Goal: Task Accomplishment & Management: Manage account settings

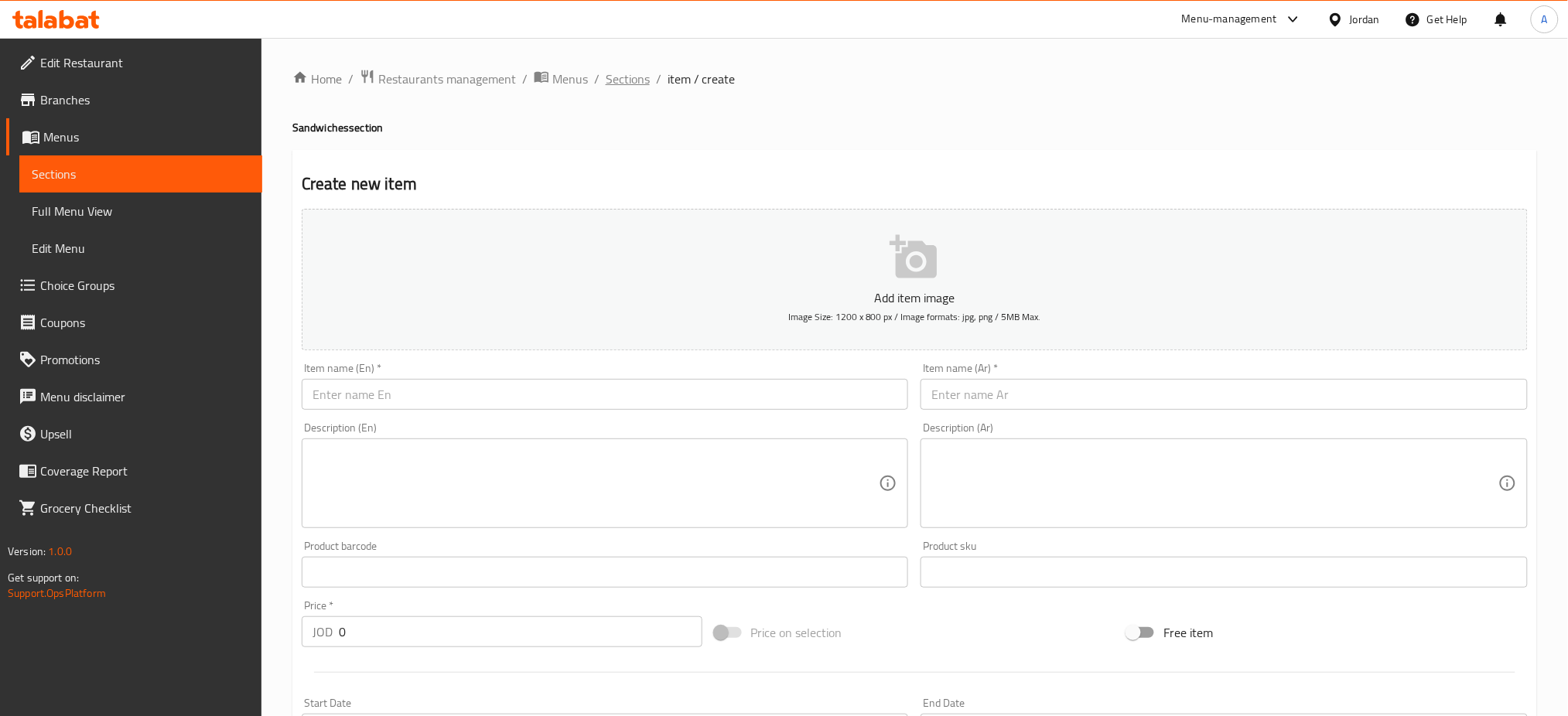
click at [606, 74] on span "Sections" at bounding box center [628, 79] width 44 height 18
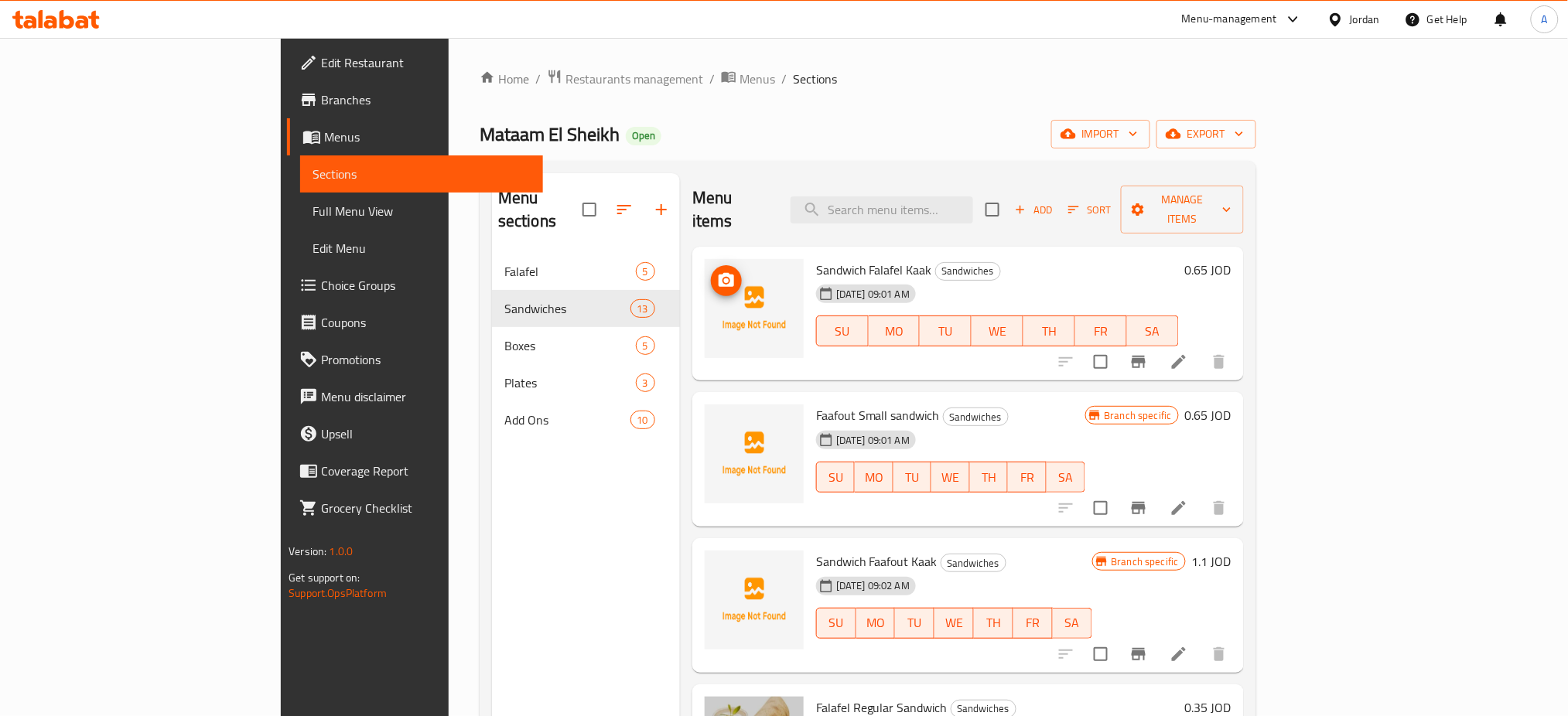
click at [704, 259] on img at bounding box center [754, 308] width 99 height 99
click at [711, 266] on button "upload picture" at bounding box center [726, 281] width 31 height 31
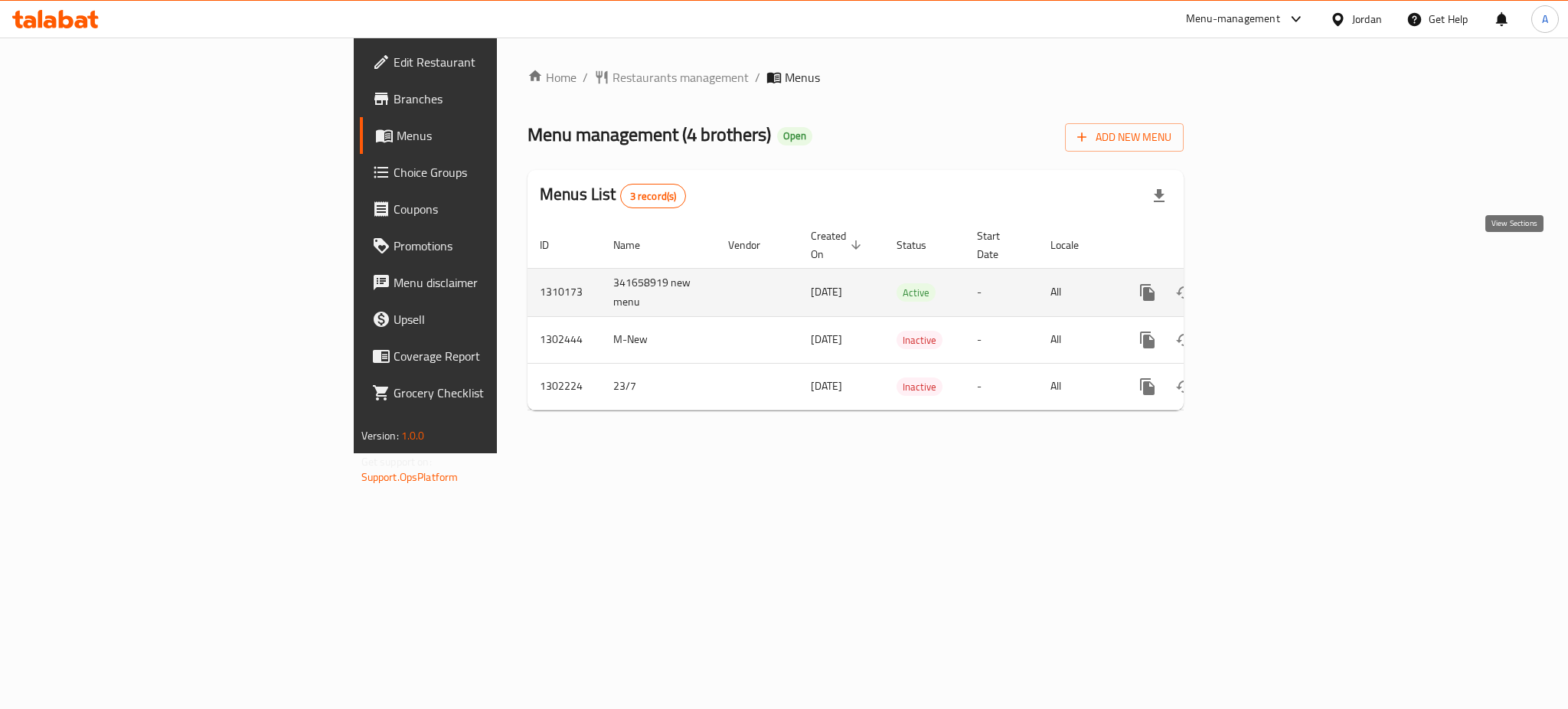
click at [1276, 275] on link "enhanced table" at bounding box center [1257, 293] width 37 height 37
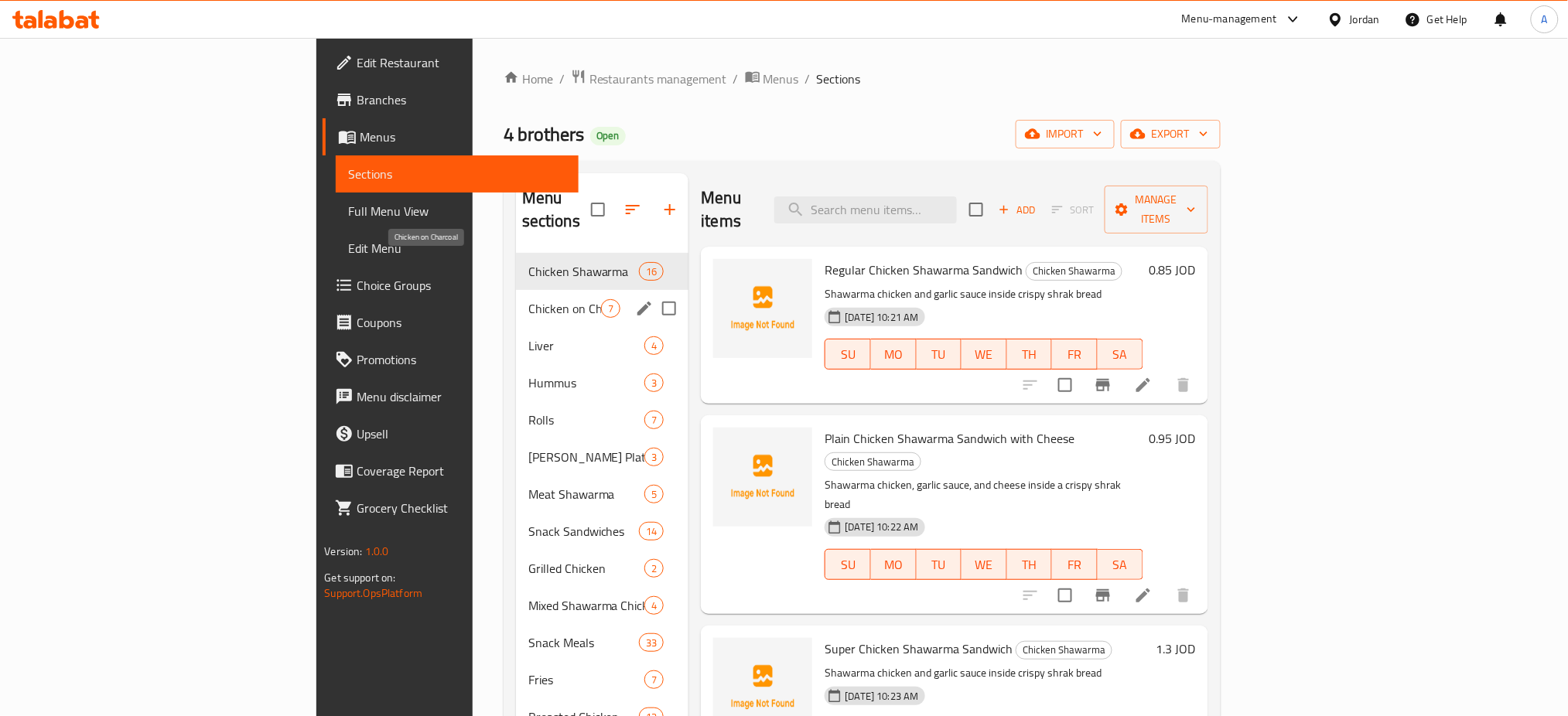
click at [529, 300] on span "Chicken on Charcoal" at bounding box center [565, 309] width 73 height 18
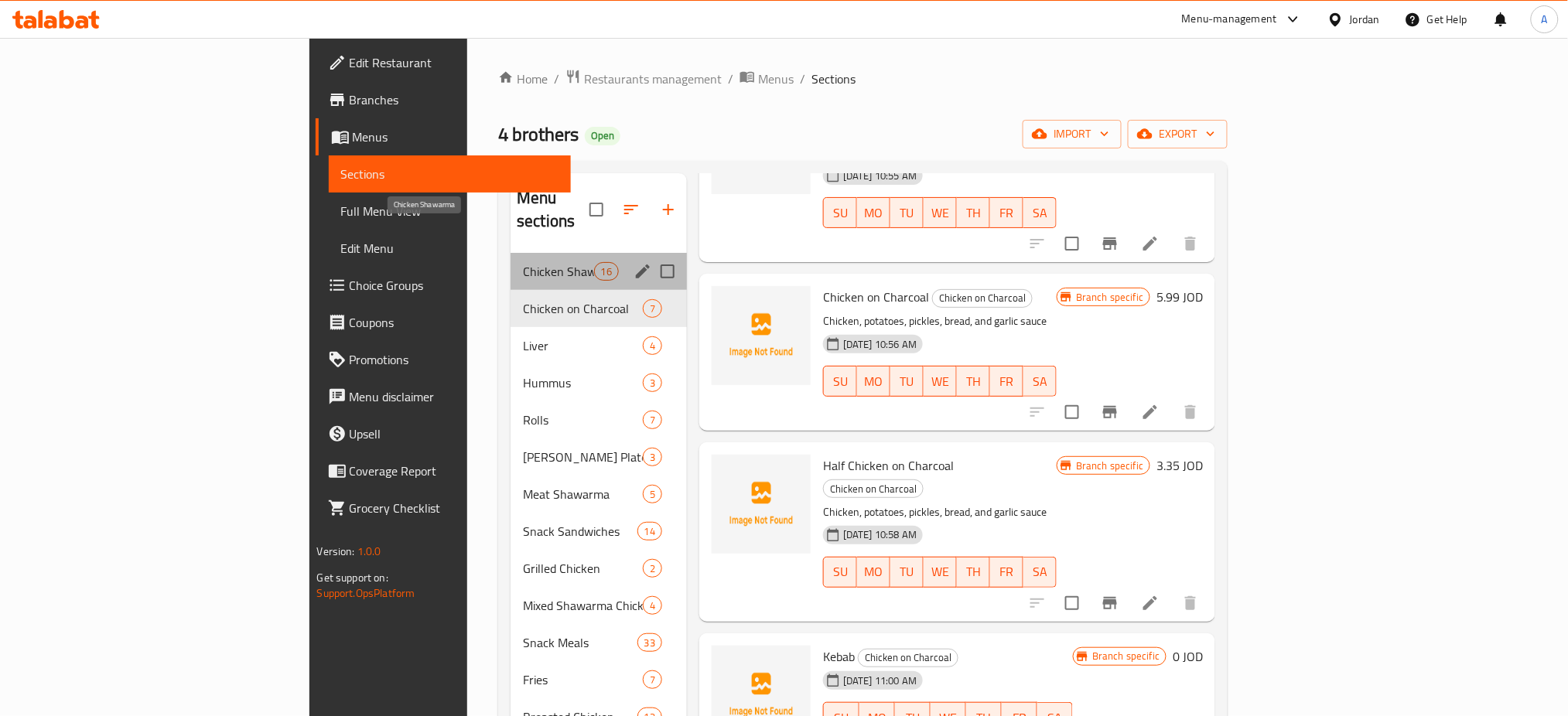
click at [523, 262] on span "Chicken Shawarma" at bounding box center [558, 271] width 71 height 18
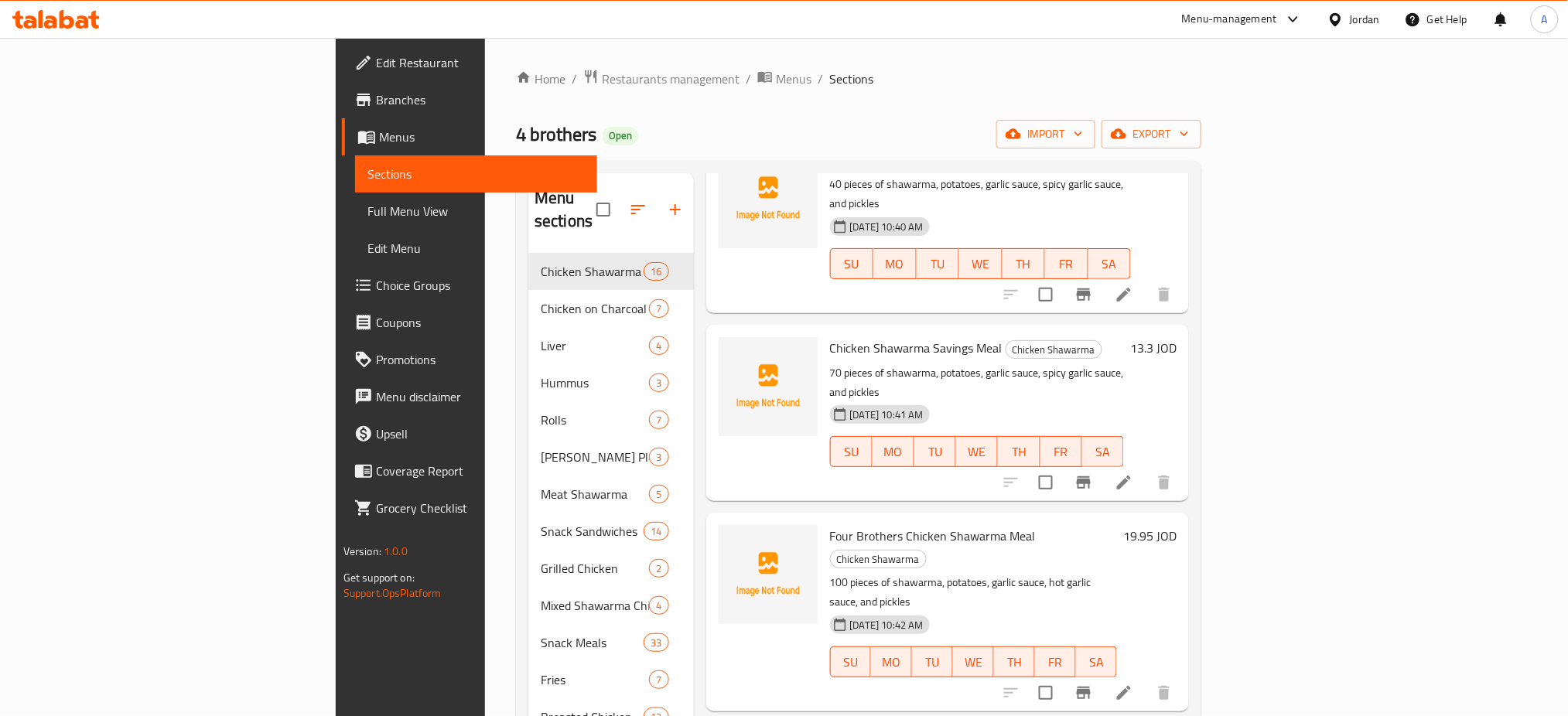
scroll to position [1696, 0]
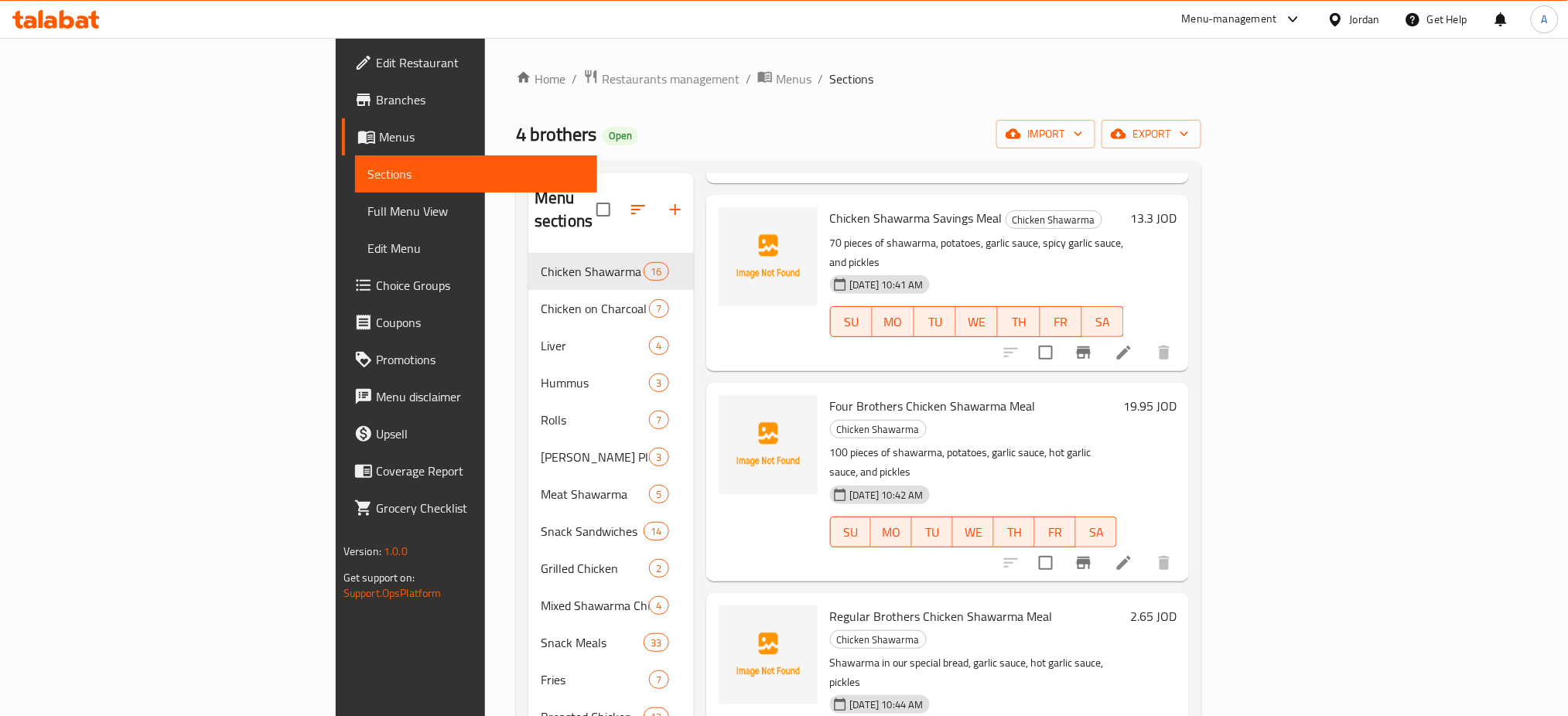
click at [598, 82] on ol "Home / Restaurants management / Menus / Sections" at bounding box center [859, 79] width 685 height 20
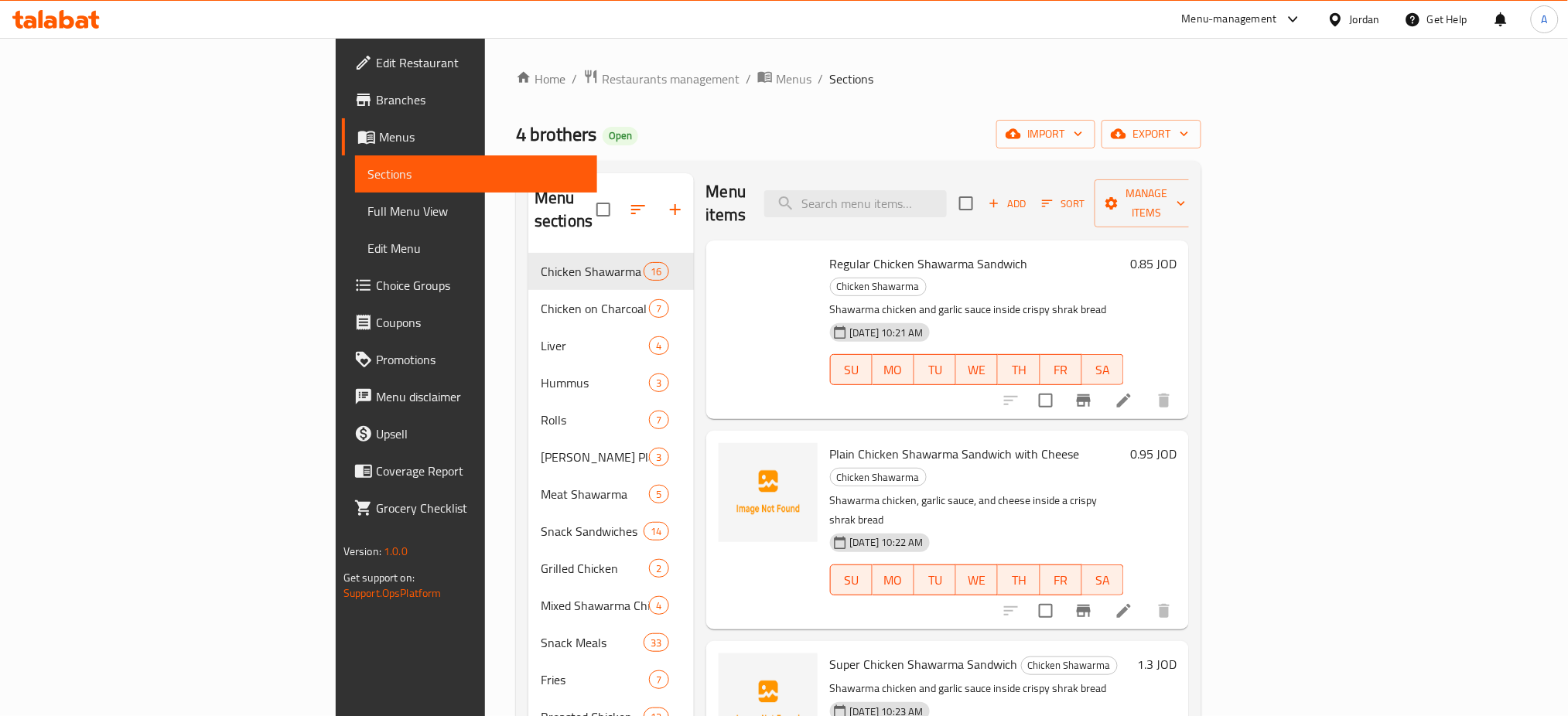
scroll to position [0, 0]
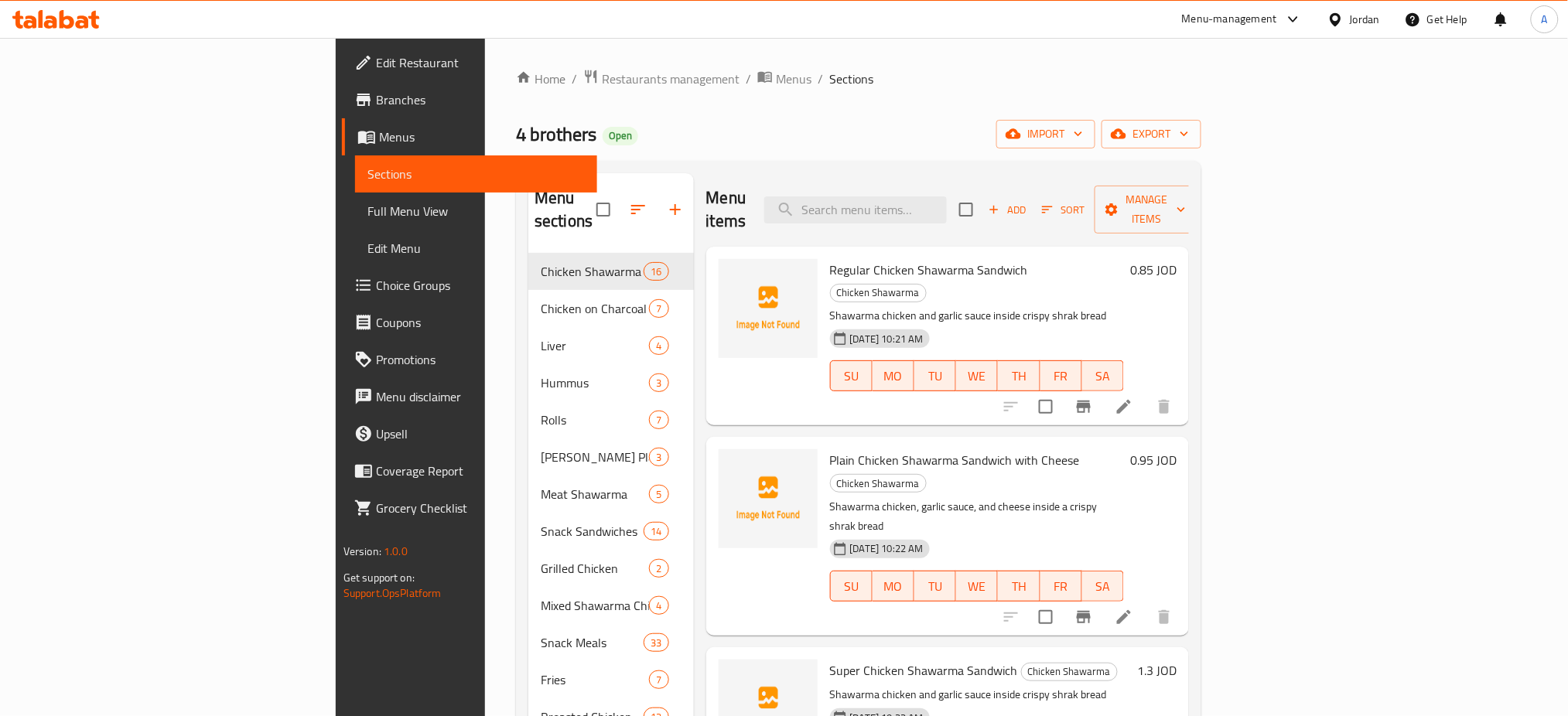
click at [1177, 259] on h6 "0.85 JOD" at bounding box center [1154, 270] width 47 height 22
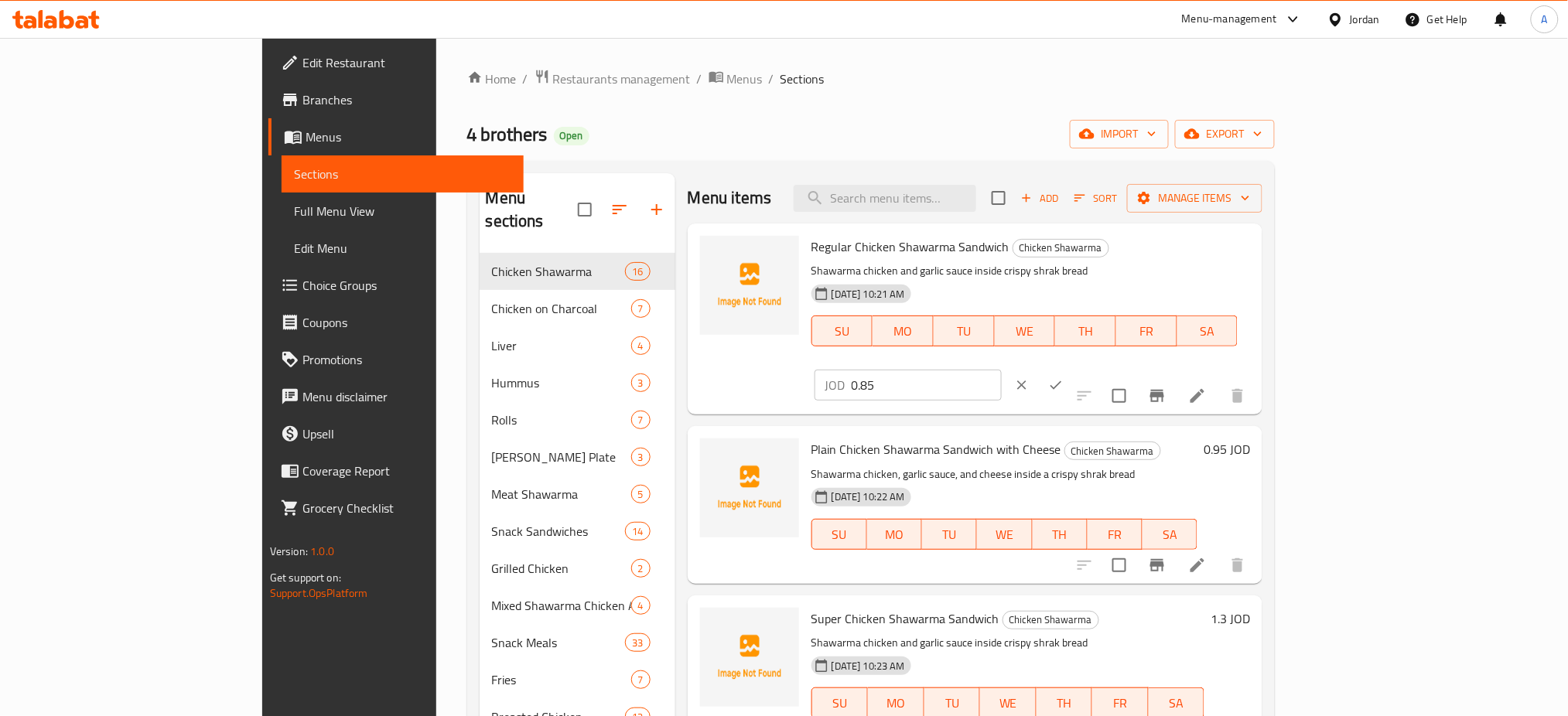
click at [1030, 377] on icon "clear" at bounding box center [1022, 385] width 16 height 16
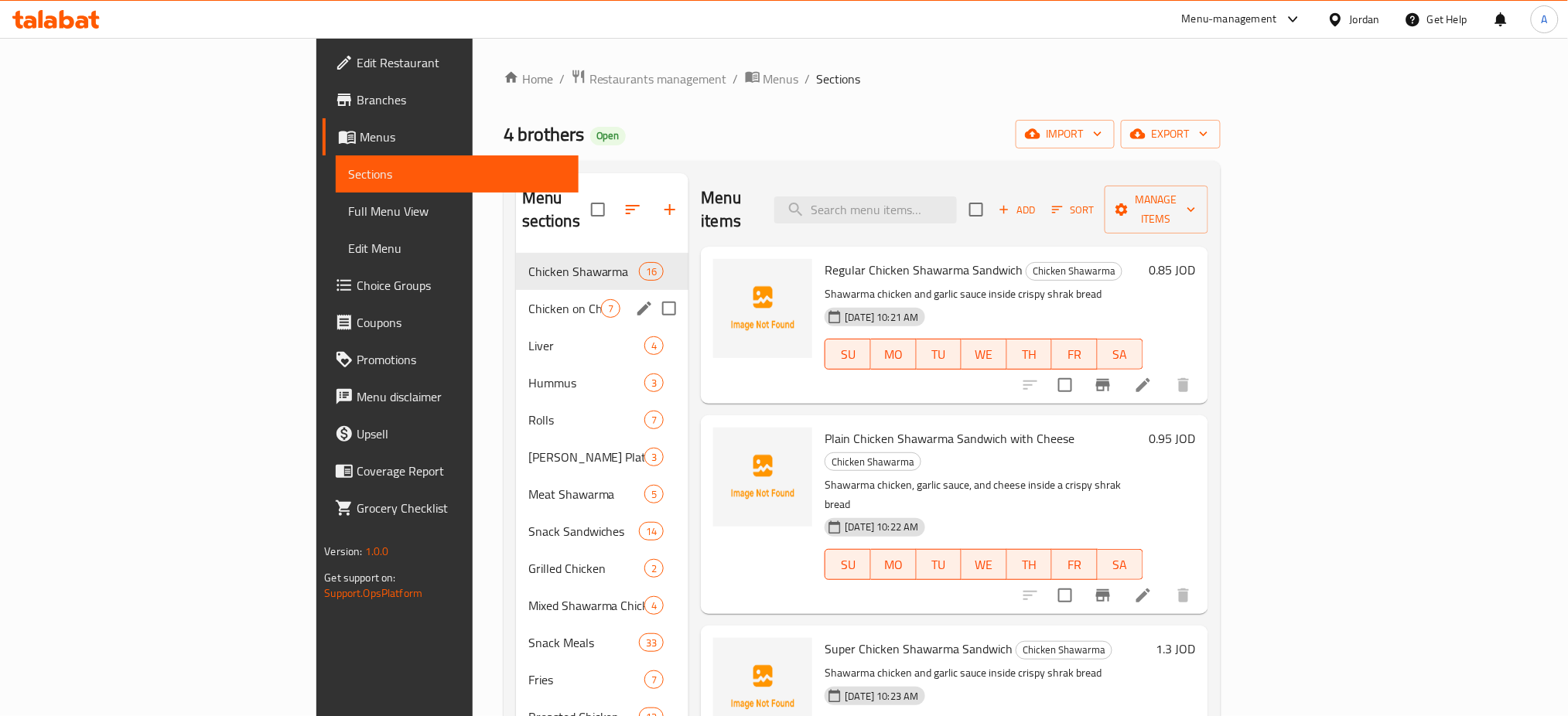
click at [529, 300] on span "Chicken on Charcoal" at bounding box center [565, 309] width 73 height 18
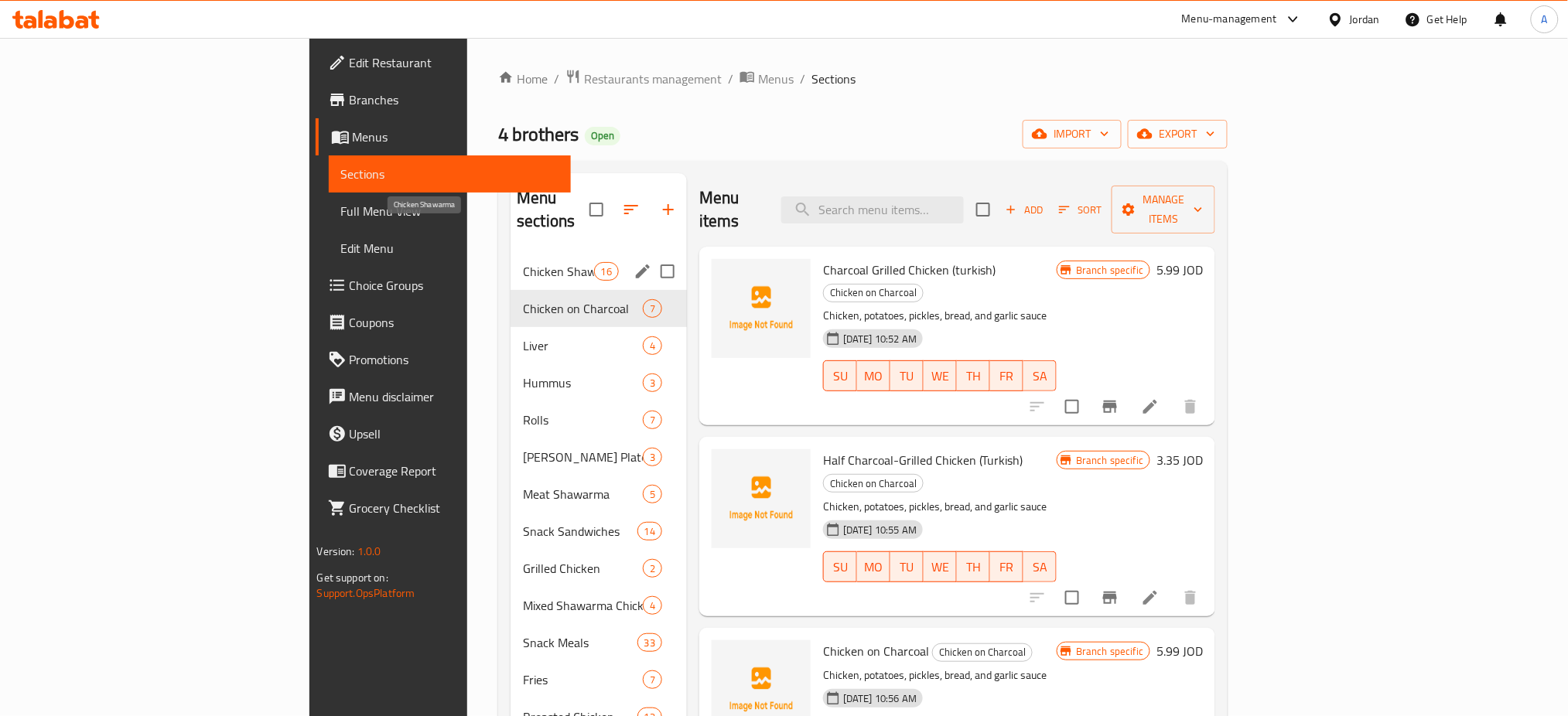
click at [523, 262] on span "Chicken Shawarma" at bounding box center [558, 271] width 71 height 18
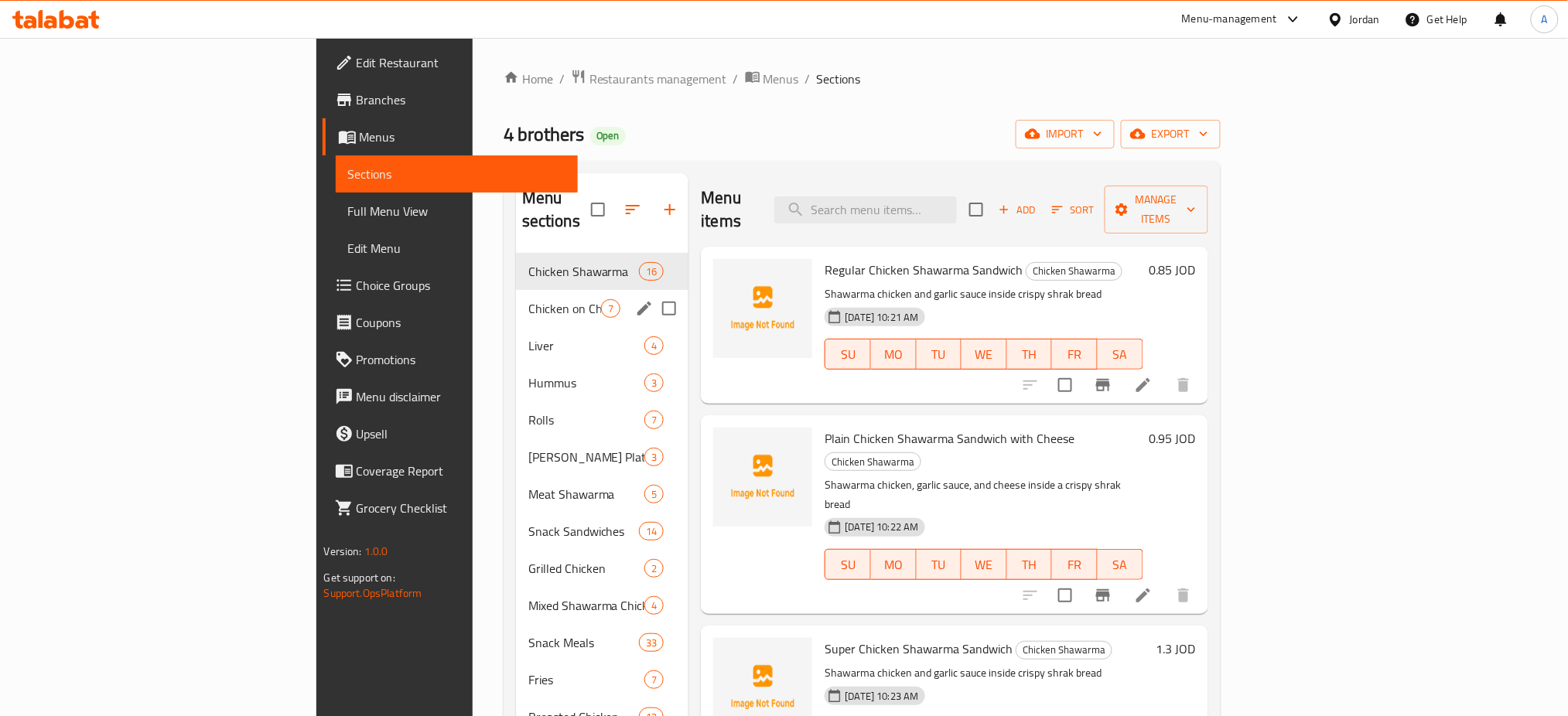
click at [516, 290] on div "Chicken on Charcoal 7" at bounding box center [603, 308] width 173 height 37
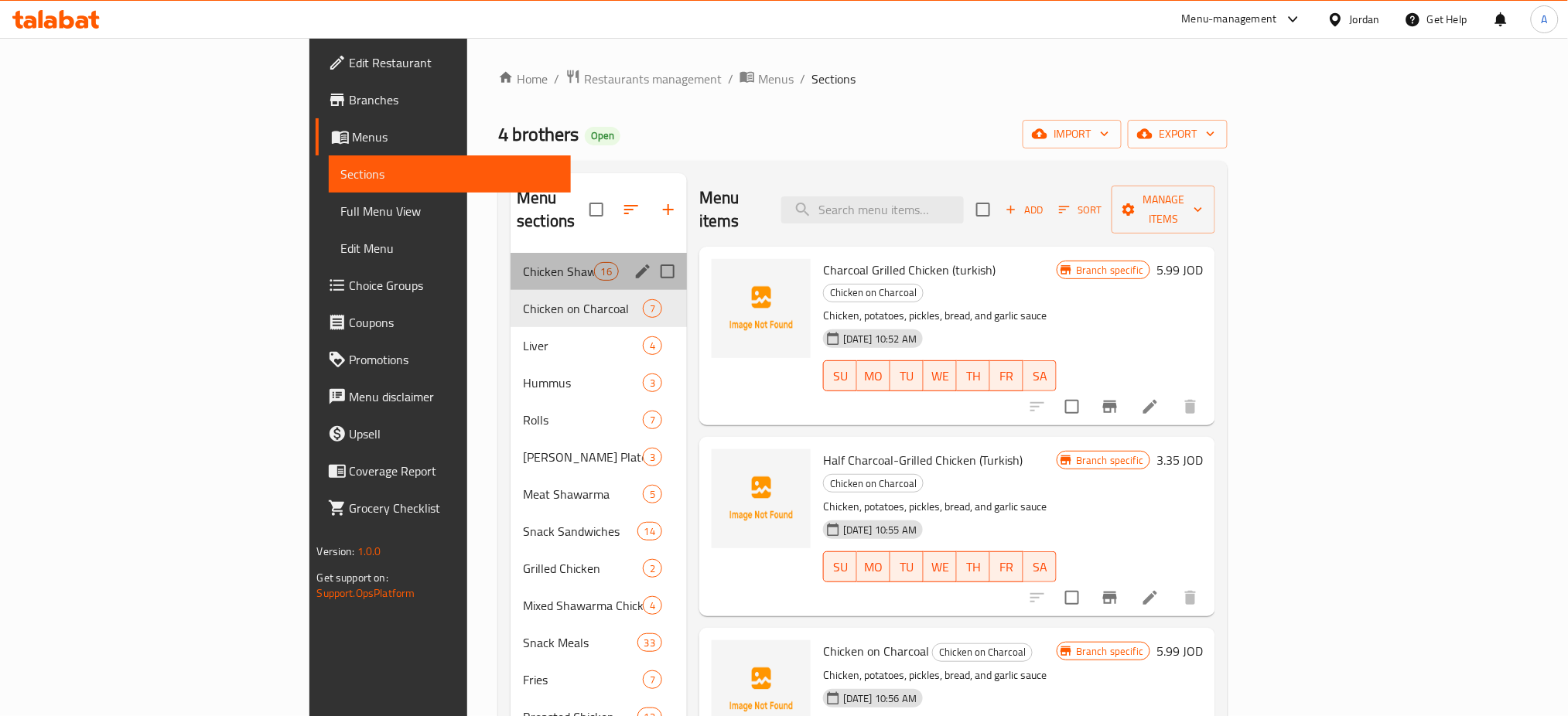
click at [510, 253] on div "Chicken Shawarma 16" at bounding box center [599, 271] width 177 height 37
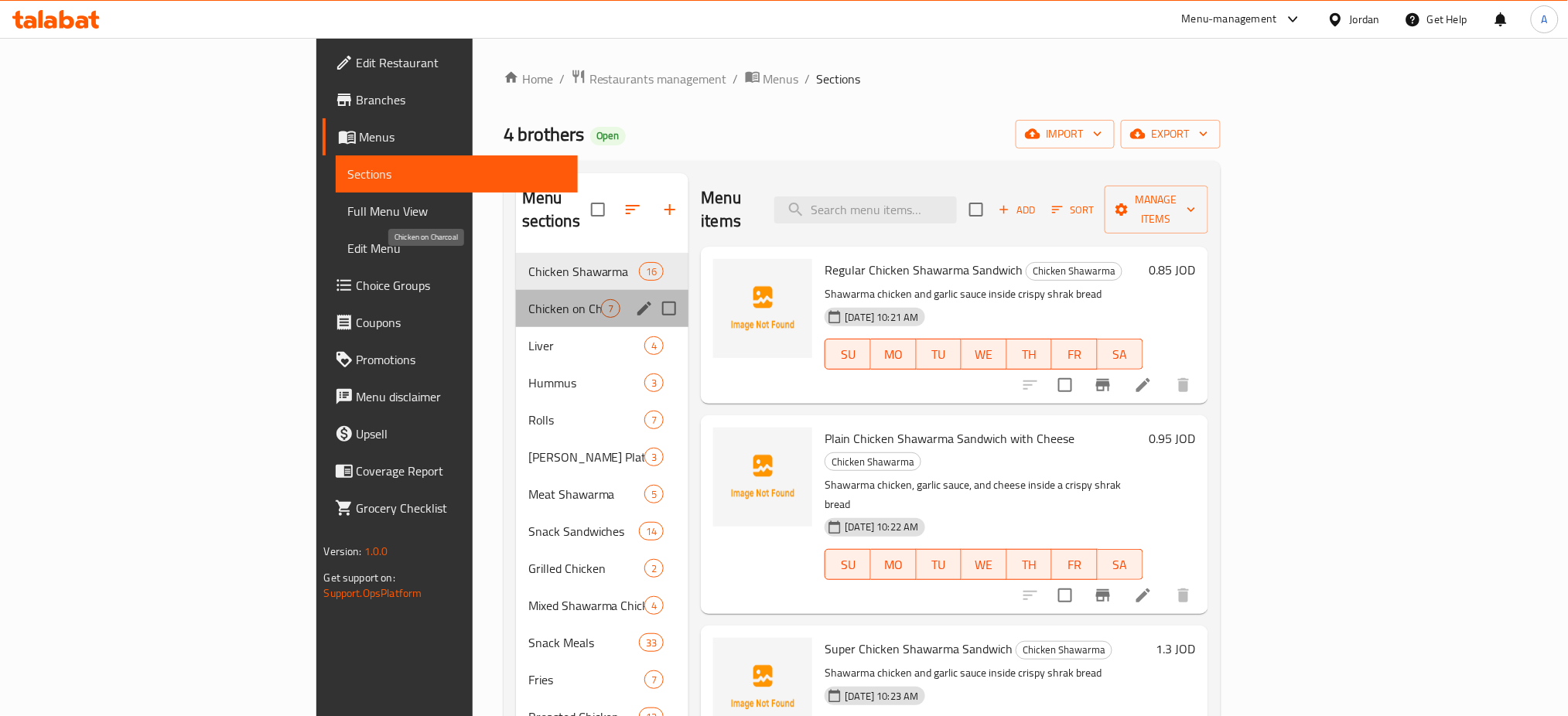
click at [529, 300] on span "Chicken on Charcoal" at bounding box center [565, 309] width 73 height 18
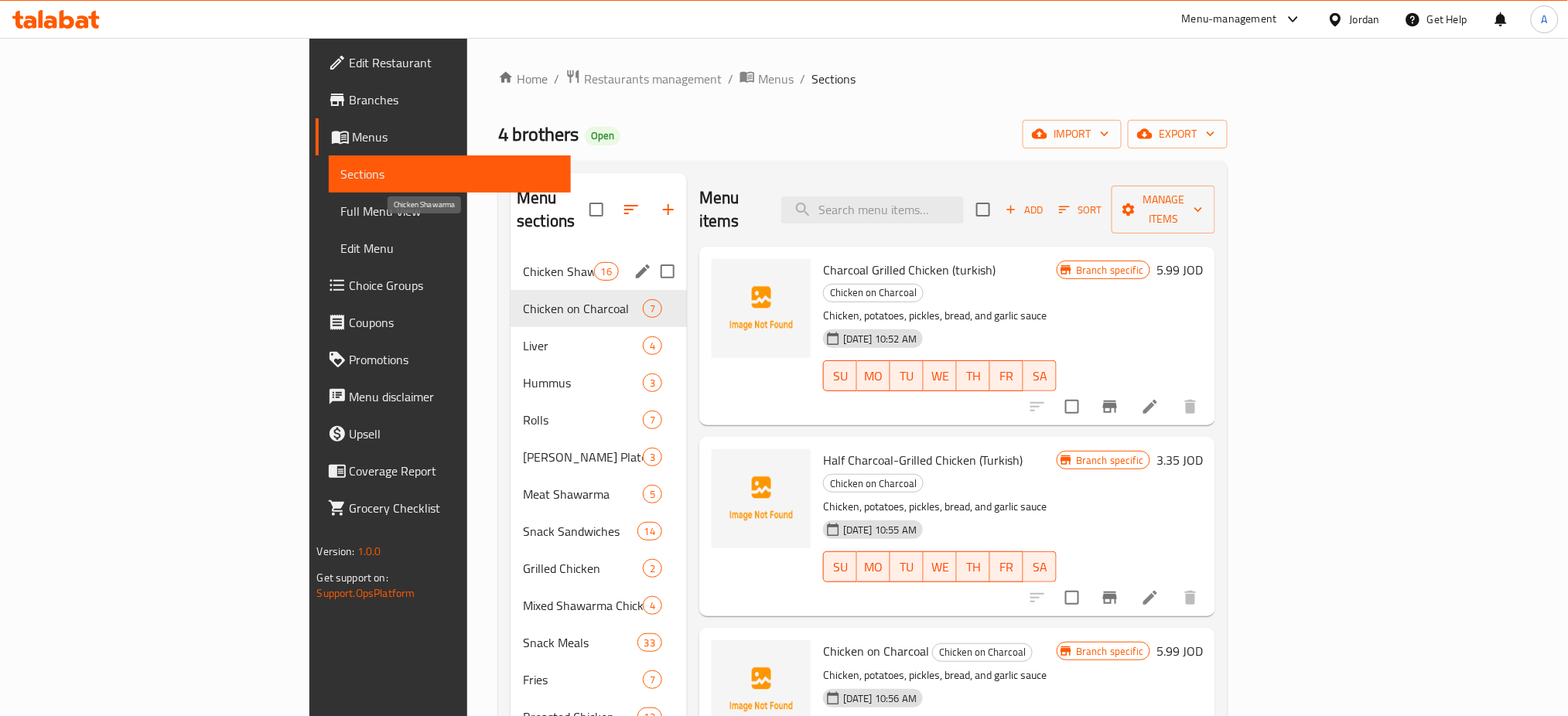
click at [523, 262] on span "Chicken Shawarma" at bounding box center [558, 271] width 71 height 18
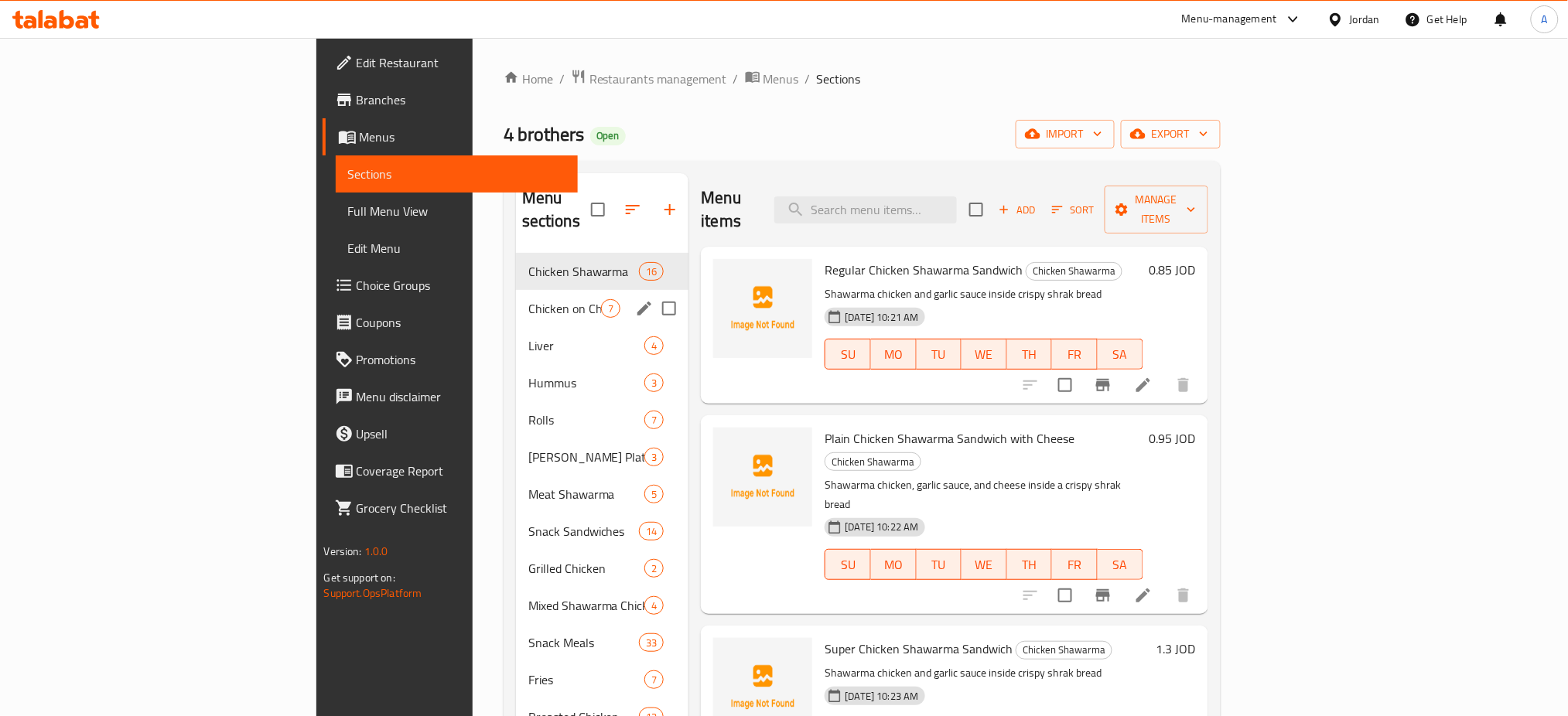
click at [516, 290] on div "Chicken on Charcoal 7" at bounding box center [603, 308] width 173 height 37
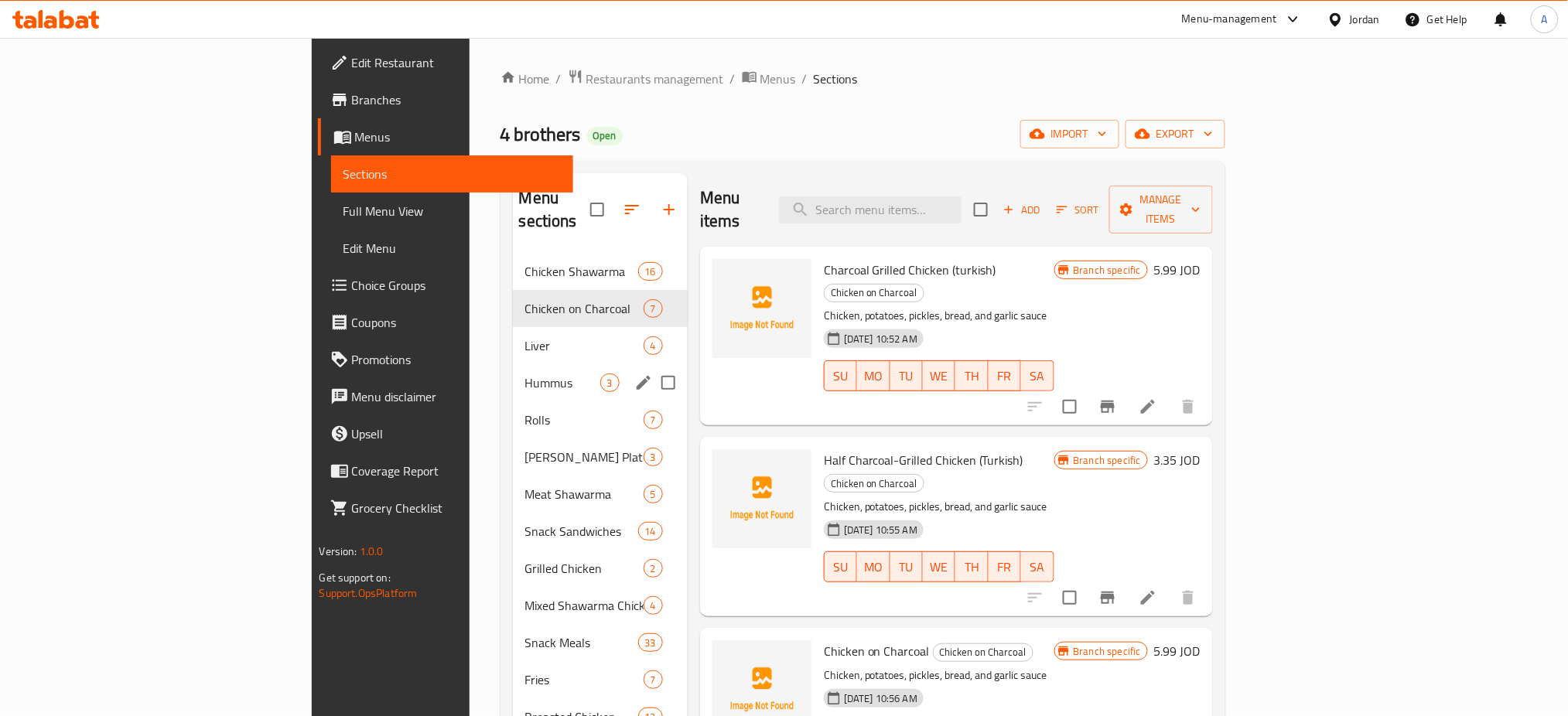
click at [513, 365] on div "Hummus 3" at bounding box center [600, 383] width 175 height 37
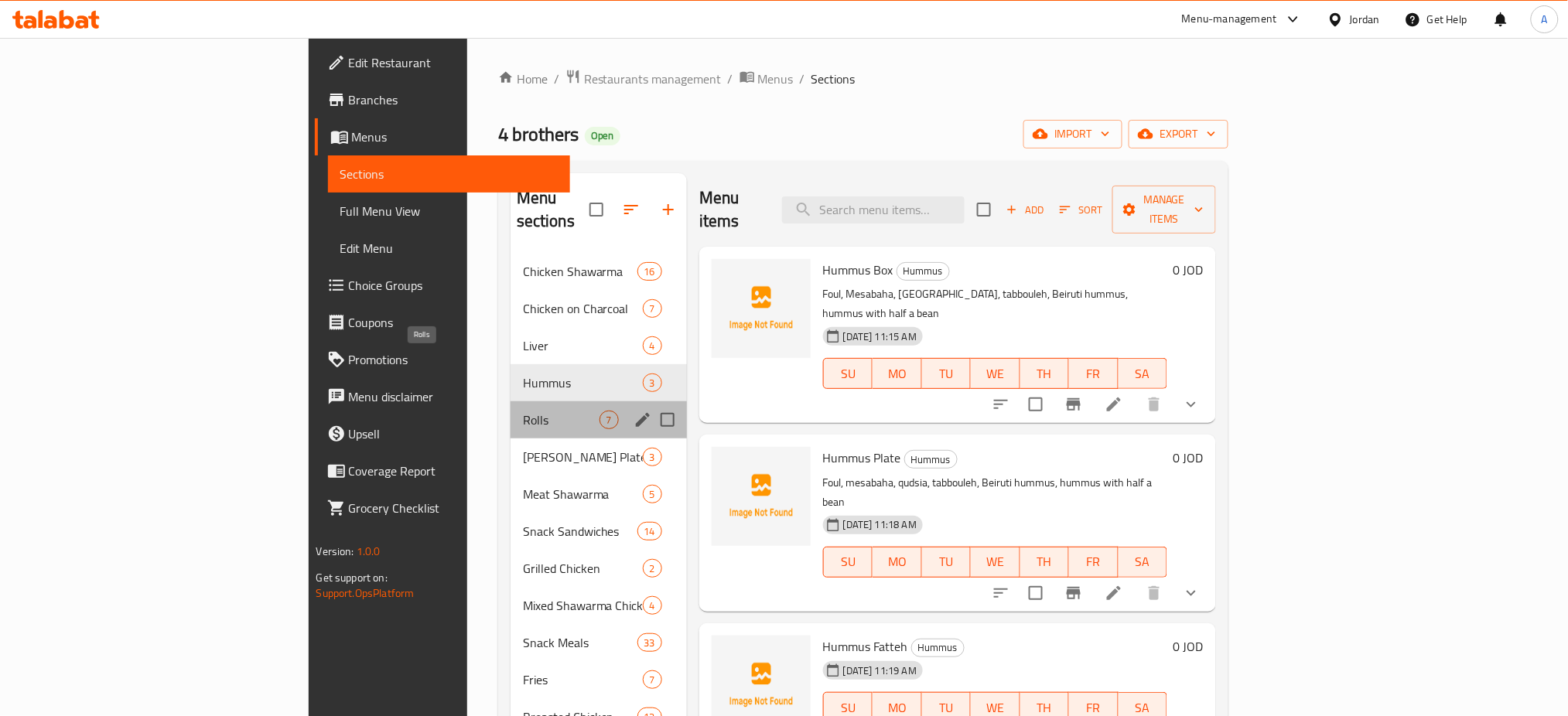
click at [523, 410] on span "Rolls" at bounding box center [561, 420] width 77 height 18
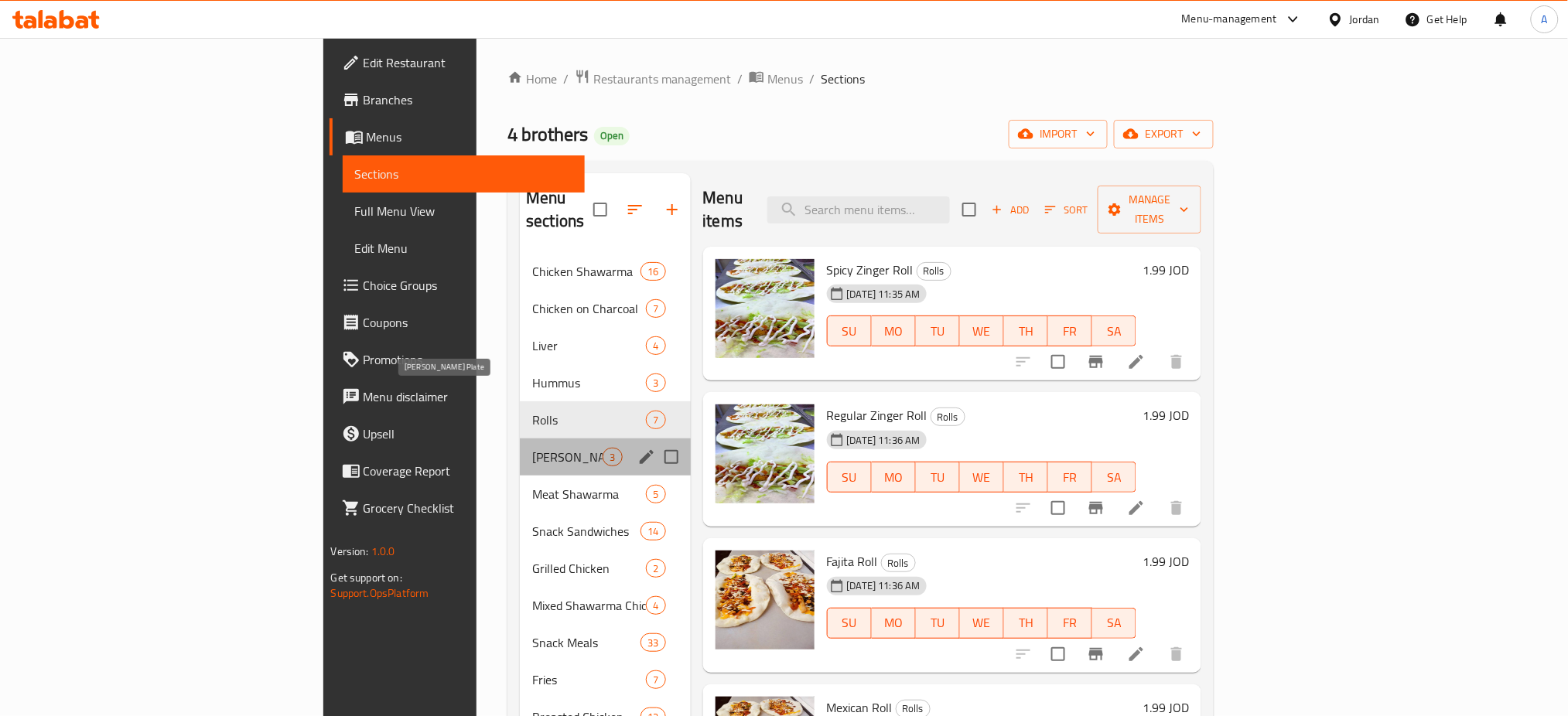
click at [532, 448] on span "Shami Plate" at bounding box center [567, 457] width 71 height 18
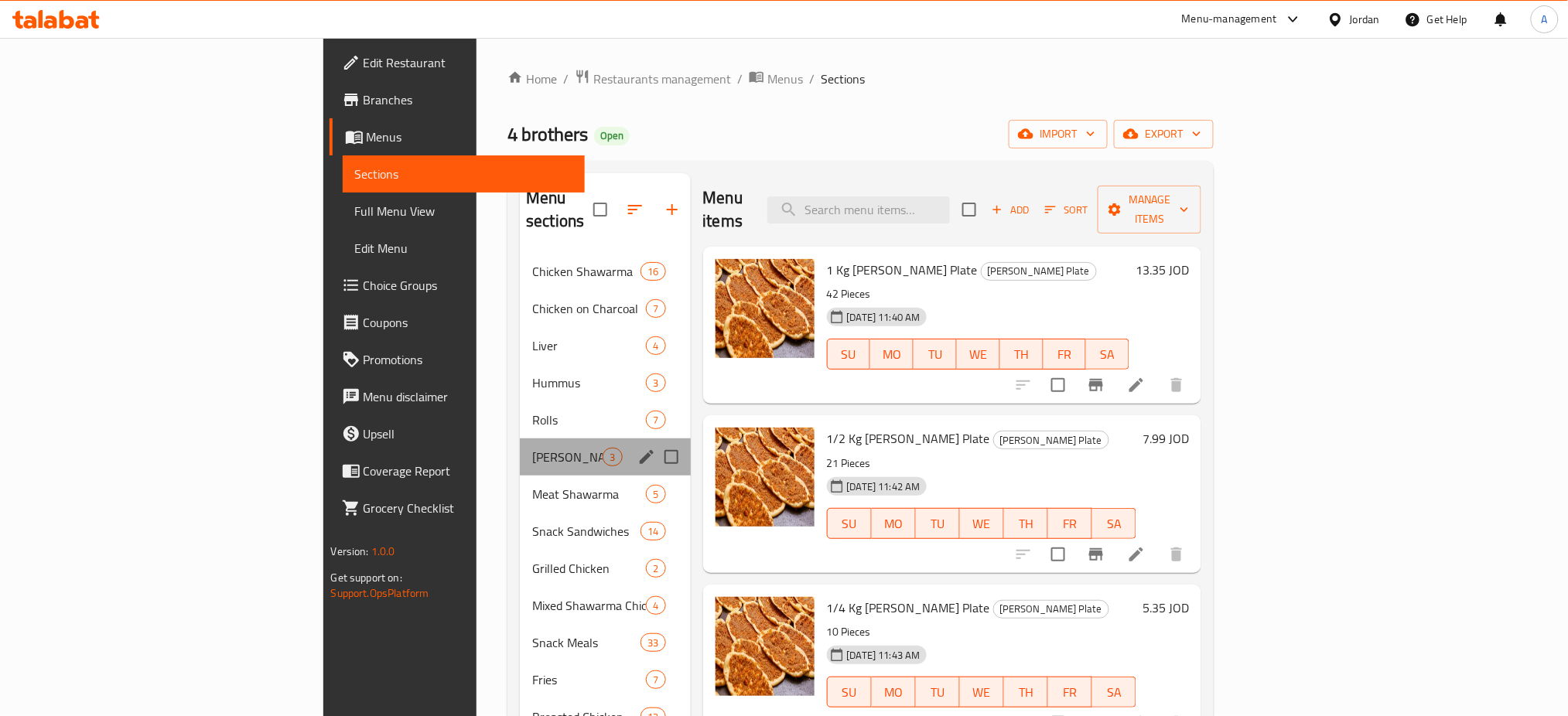
click at [520, 439] on div "Shami Plate 3" at bounding box center [605, 457] width 170 height 37
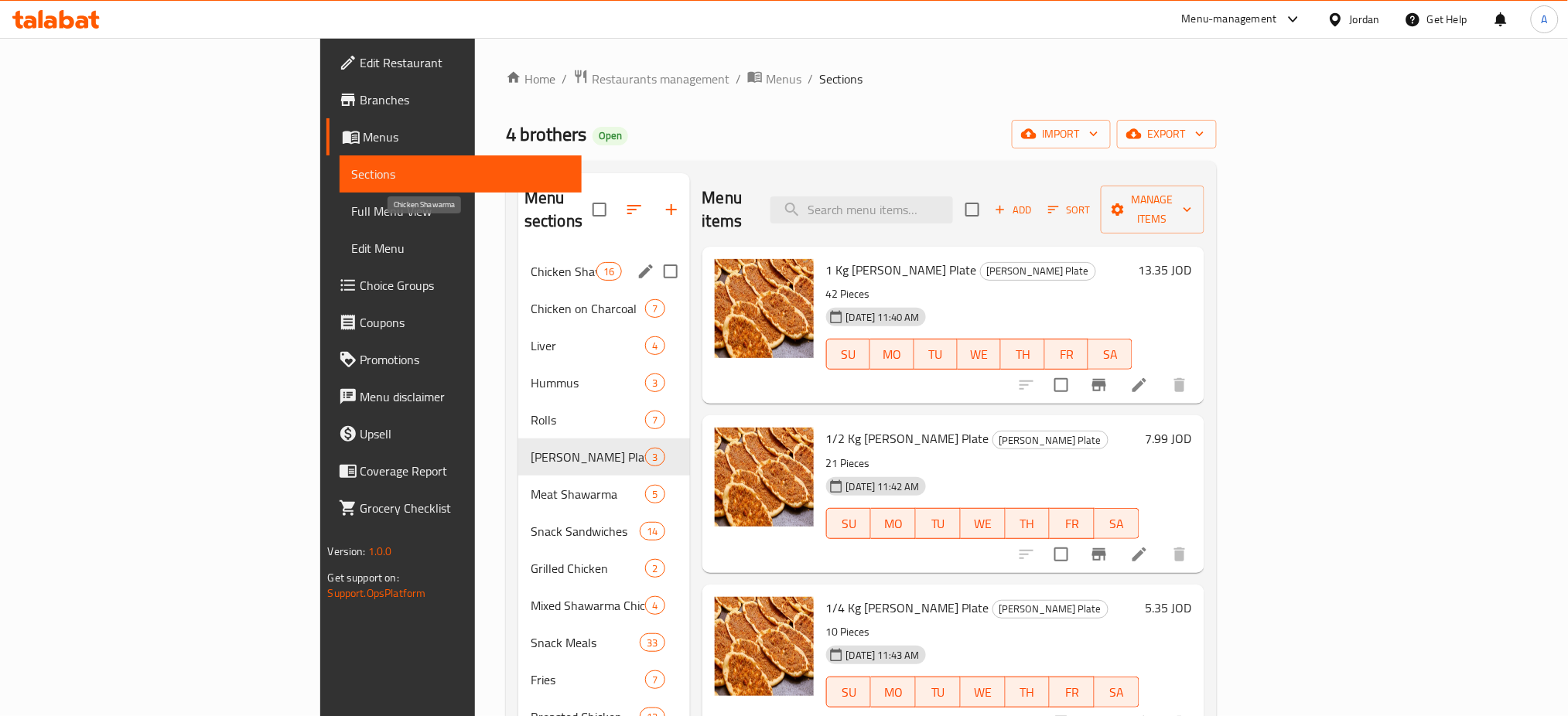
click at [530, 262] on span "Chicken Shawarma" at bounding box center [563, 271] width 66 height 18
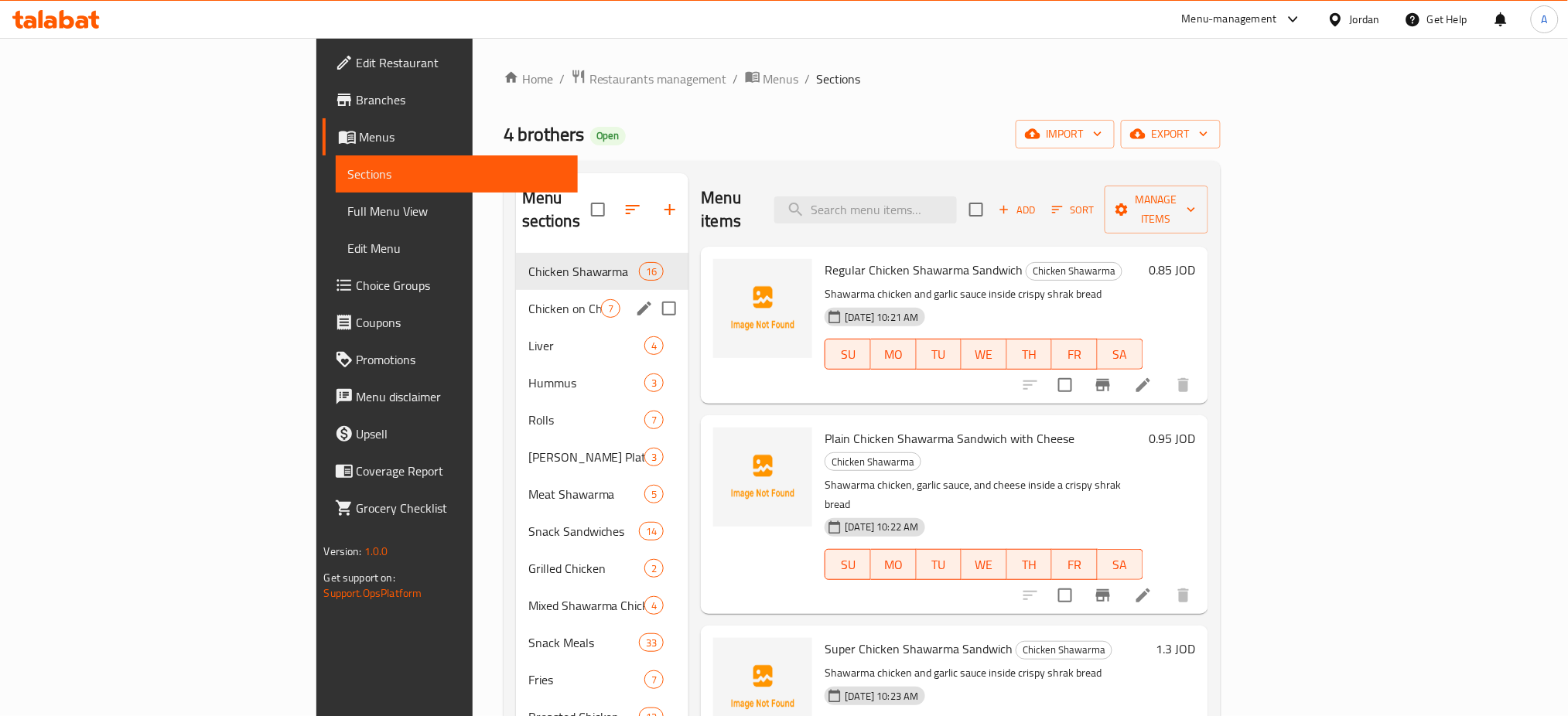
click at [516, 290] on div "Chicken on Charcoal 7" at bounding box center [603, 308] width 173 height 37
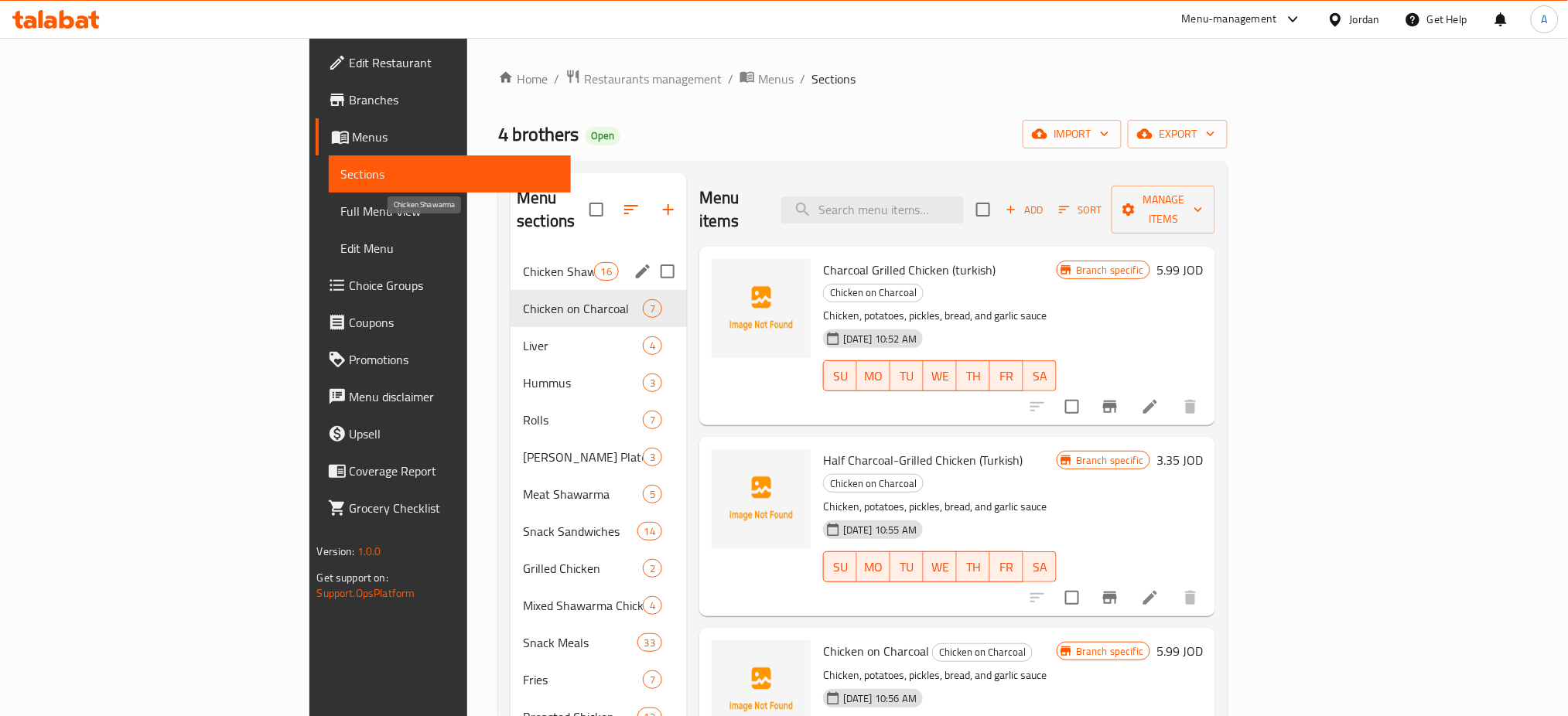
click at [523, 262] on span "Chicken Shawarma" at bounding box center [558, 271] width 71 height 18
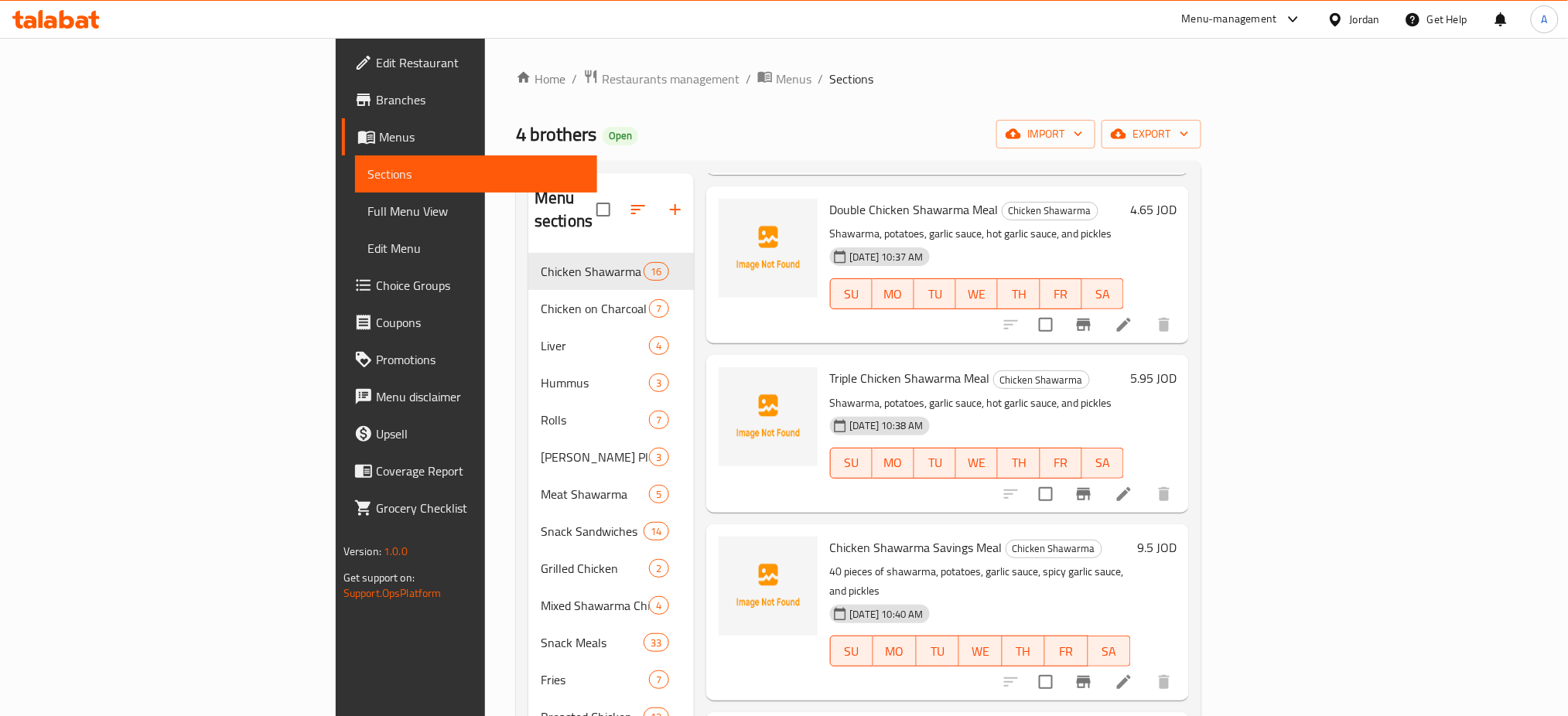
scroll to position [1547, 0]
